Goal: Obtain resource: Download file/media

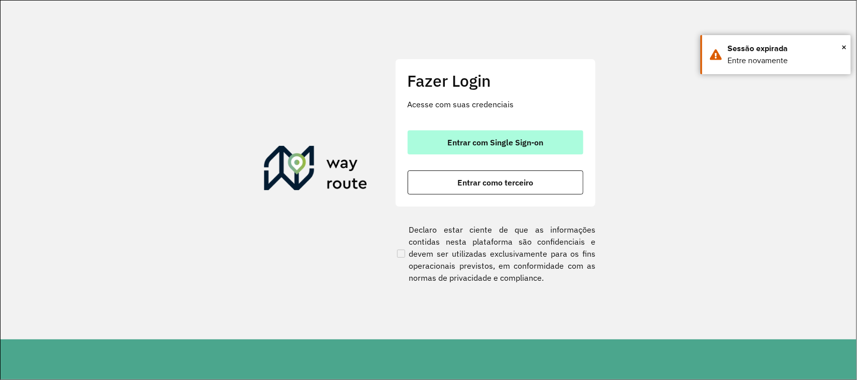
click at [499, 147] on span "Entrar com Single Sign-on" at bounding box center [495, 142] width 96 height 8
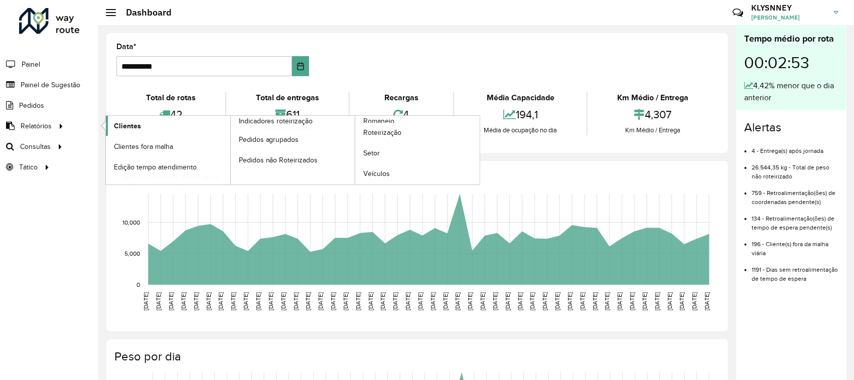
click at [141, 123] on link "Clientes" at bounding box center [168, 126] width 124 height 20
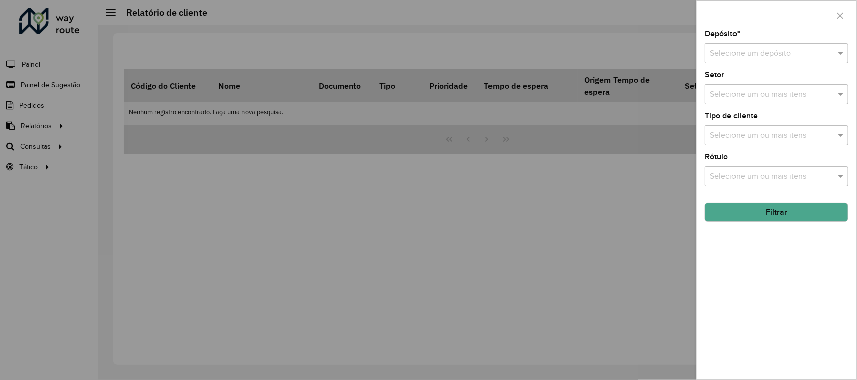
click at [744, 56] on input "text" at bounding box center [766, 54] width 113 height 12
click at [739, 79] on span "CDD Maua" at bounding box center [729, 82] width 38 height 9
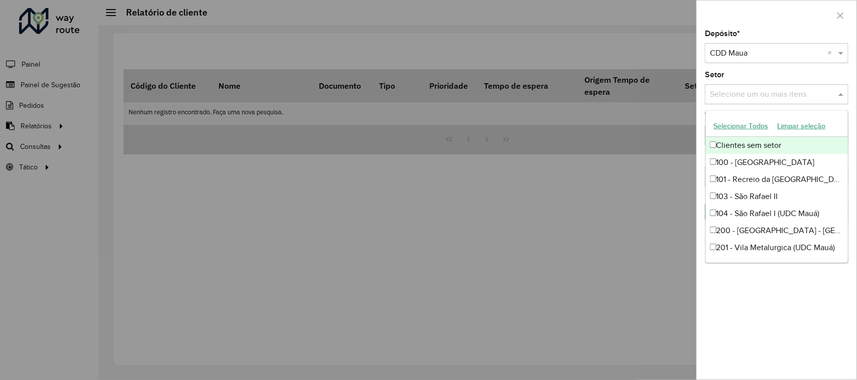
click at [736, 96] on input "text" at bounding box center [771, 95] width 128 height 12
click at [703, 73] on div "Depósito * Selecione um depósito × CDD Maua × Setor Selecione um ou mais itens …" at bounding box center [776, 205] width 160 height 350
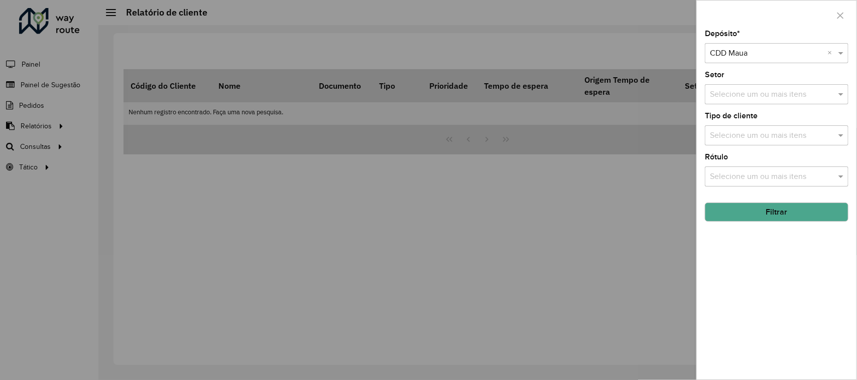
click at [763, 209] on button "Filtrar" at bounding box center [777, 212] width 144 height 19
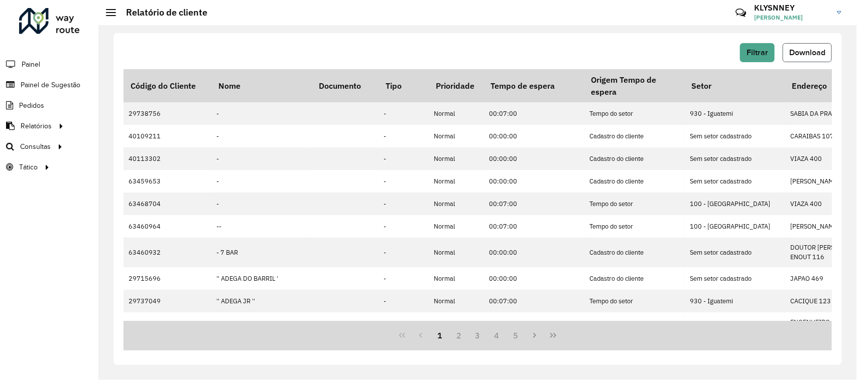
click at [804, 46] on button "Download" at bounding box center [806, 52] width 49 height 19
